Goal: Information Seeking & Learning: Learn about a topic

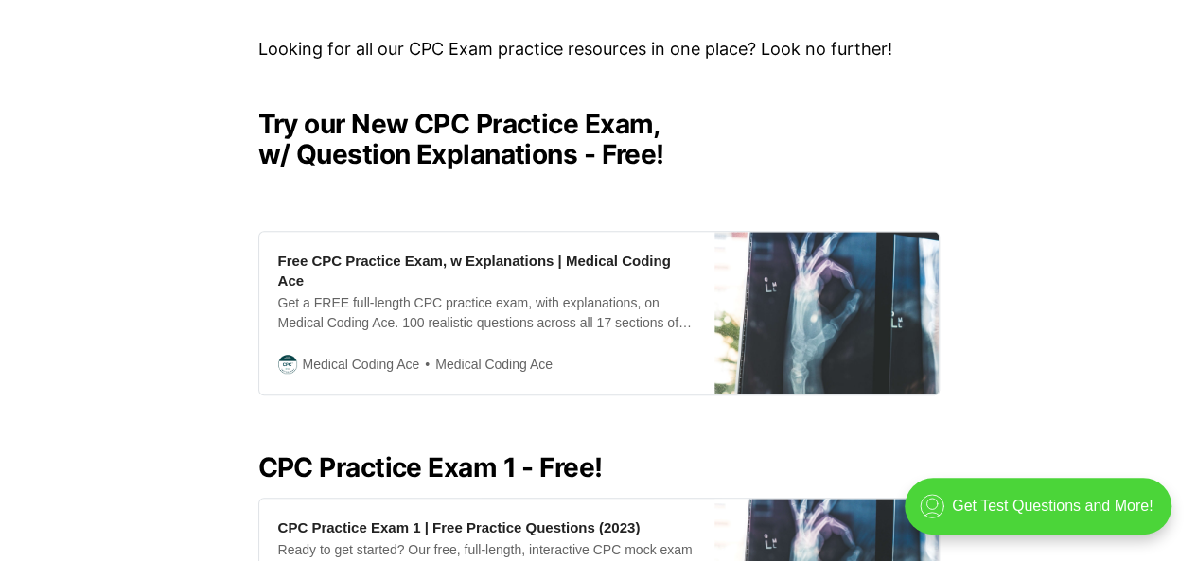
scroll to position [460, 0]
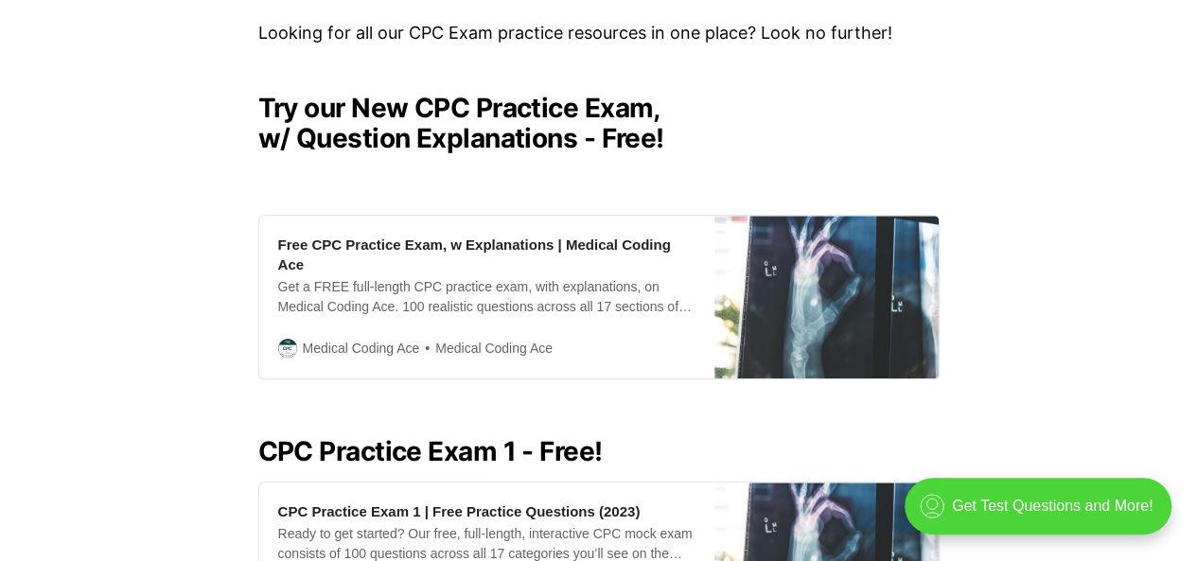
click at [453, 130] on h2 "Try our New CPC Practice Exam, w/ Question Explanations - Free!" at bounding box center [598, 123] width 681 height 61
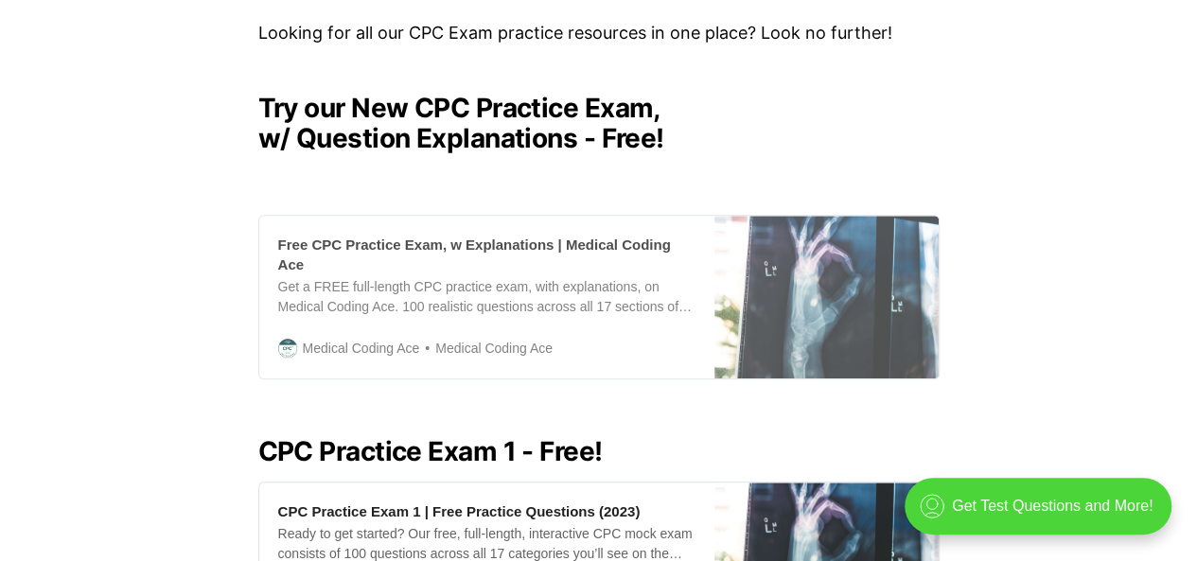
click at [350, 239] on div "Free CPC Practice Exam, w Explanations | Medical Coding Ace" at bounding box center [486, 255] width 417 height 40
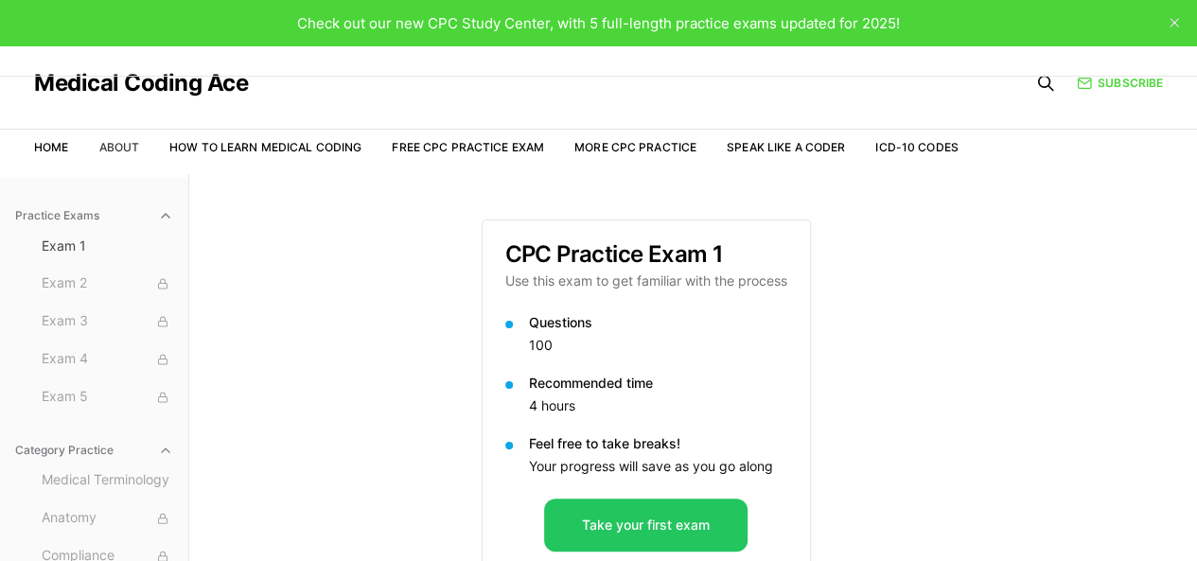
click at [125, 143] on link "About" at bounding box center [118, 147] width 41 height 14
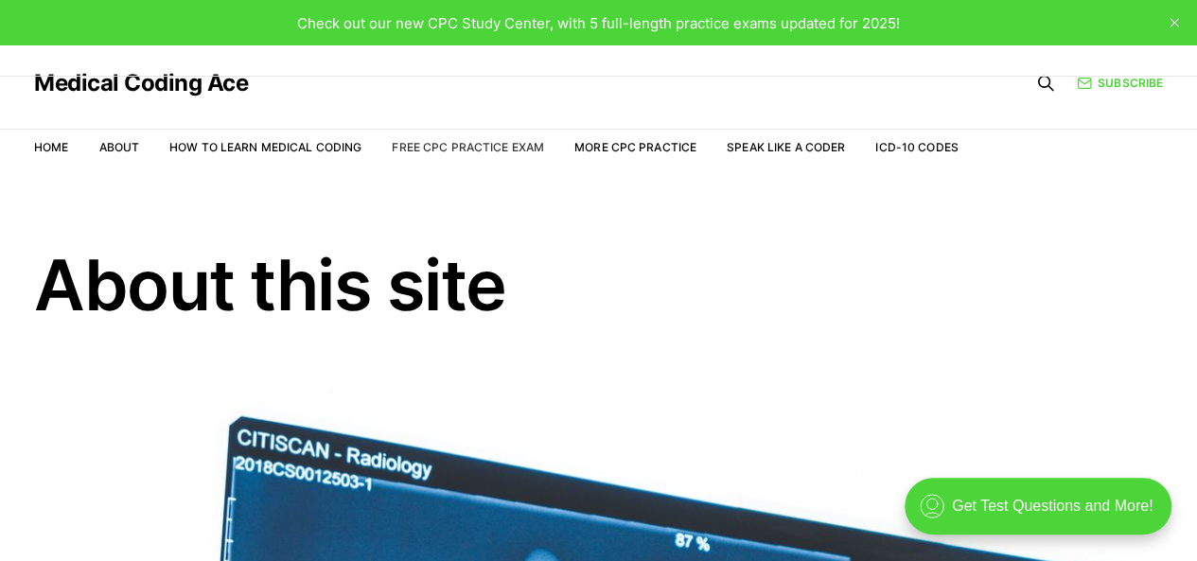
click at [498, 145] on link "Free CPC Practice Exam" at bounding box center [468, 147] width 152 height 14
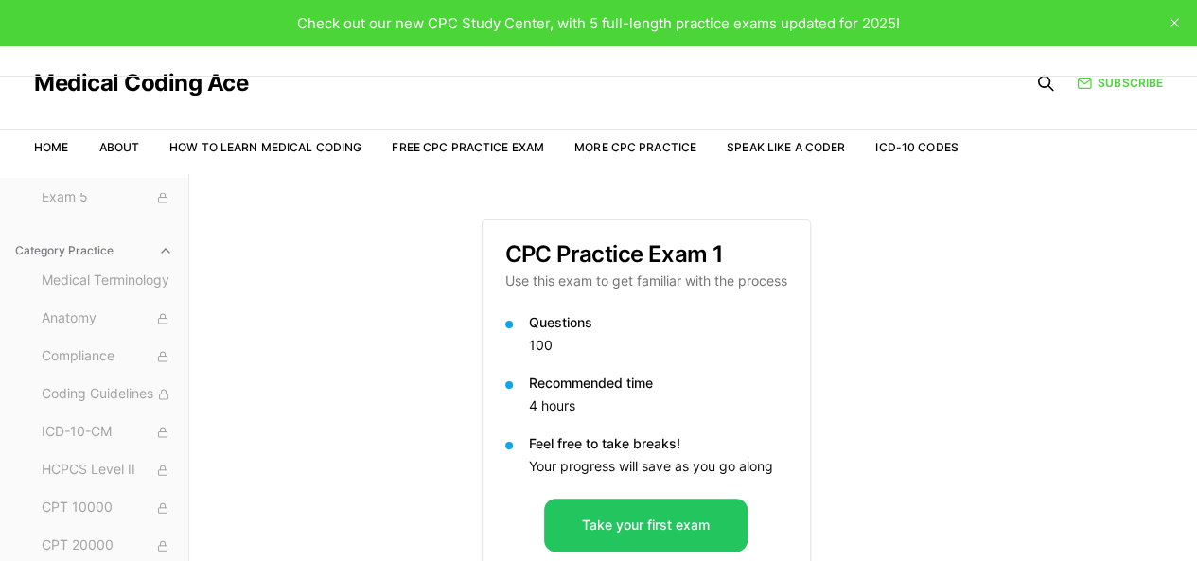
scroll to position [199, 0]
click at [233, 145] on link "How to Learn Medical Coding" at bounding box center [265, 147] width 192 height 14
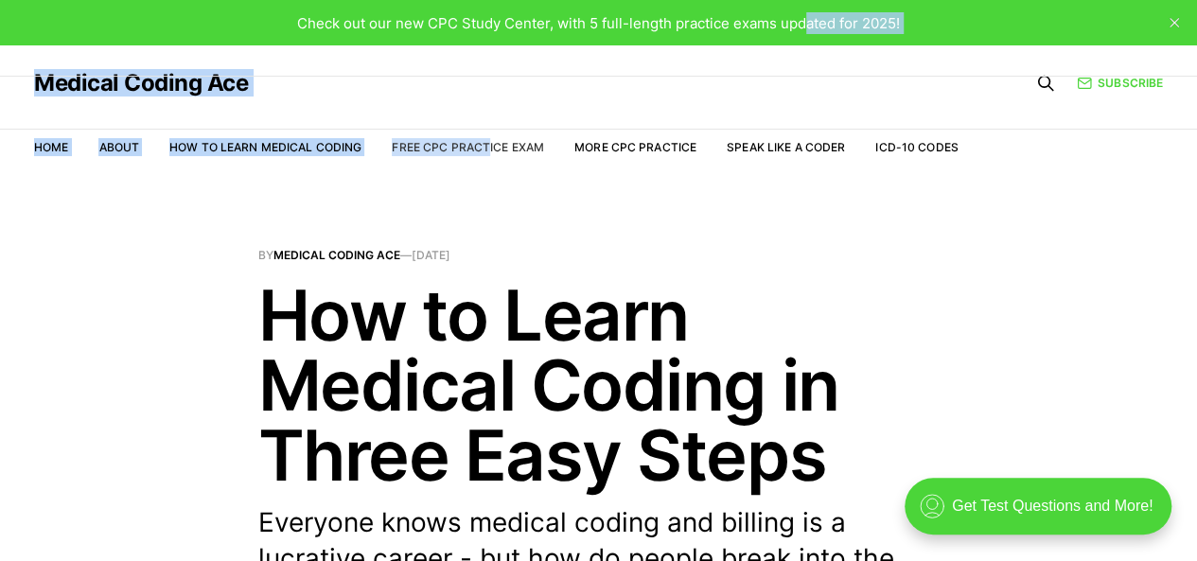
drag, startPoint x: 807, startPoint y: 4, endPoint x: 493, endPoint y: 141, distance: 342.7
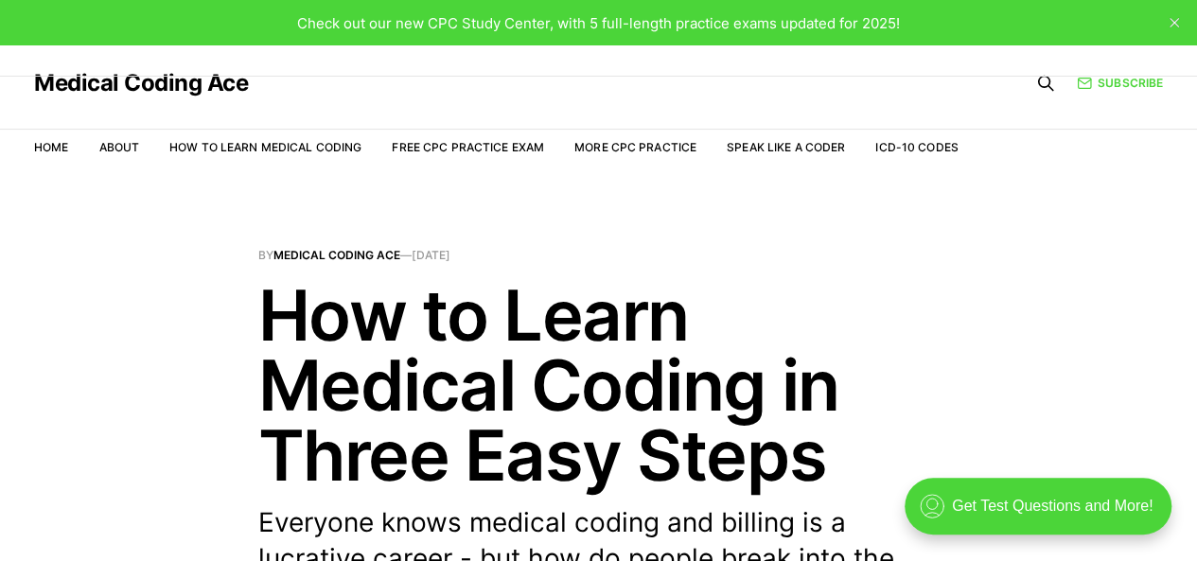
click at [499, 173] on nav "Home About How to Learn Medical Coding Free CPC Practice Exam More CPC Practice…" at bounding box center [496, 147] width 924 height 53
click at [501, 147] on link "Free CPC Practice Exam" at bounding box center [468, 147] width 152 height 14
